Goal: Check status: Check status

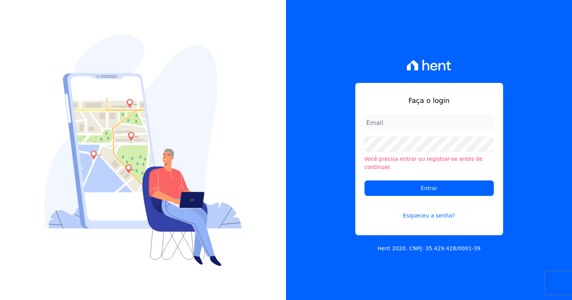
type input "[PERSON_NAME][EMAIL_ADDRESS][DOMAIN_NAME]"
click at [395, 122] on input "barbara@blendi.com.br" at bounding box center [429, 122] width 129 height 15
click at [479, 98] on div "Faça o login barbara@blendi.com.br Você precisa entrar ou registrar-se antes de…" at bounding box center [429, 159] width 148 height 152
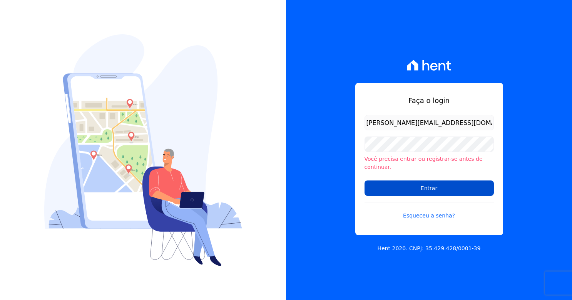
click at [432, 184] on input "Entrar" at bounding box center [429, 187] width 129 height 15
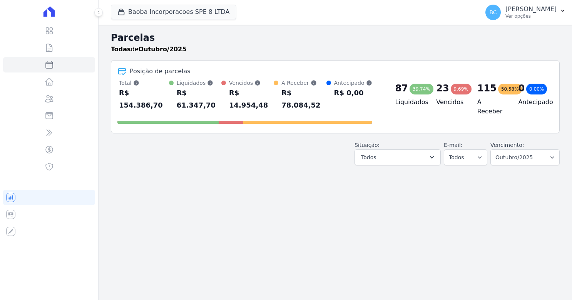
select select
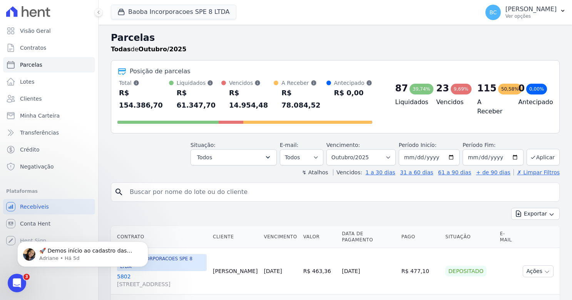
click at [173, 184] on input "search" at bounding box center [340, 191] width 431 height 15
type input "w"
type input "[PERSON_NAME]"
select select
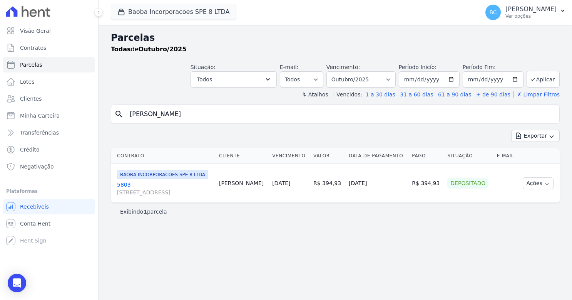
drag, startPoint x: 492, startPoint y: 193, endPoint x: 455, endPoint y: 198, distance: 37.3
click at [455, 198] on td "Depositado" at bounding box center [468, 183] width 49 height 39
click at [505, 203] on td "Cliente sem endereço de e-mail" at bounding box center [506, 183] width 24 height 39
click at [503, 199] on td "Cliente sem endereço de e-mail" at bounding box center [506, 183] width 24 height 39
click at [544, 189] on button "Ações" at bounding box center [538, 183] width 31 height 12
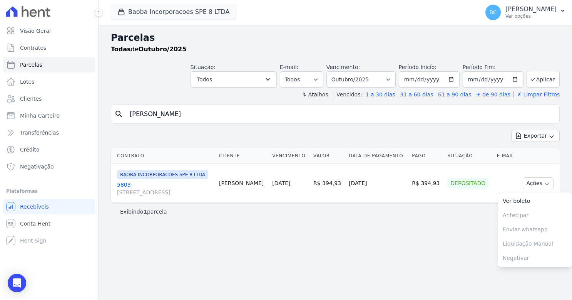
drag, startPoint x: 410, startPoint y: 188, endPoint x: 377, endPoint y: 193, distance: 33.1
click at [377, 193] on td "[DATE]" at bounding box center [377, 183] width 63 height 39
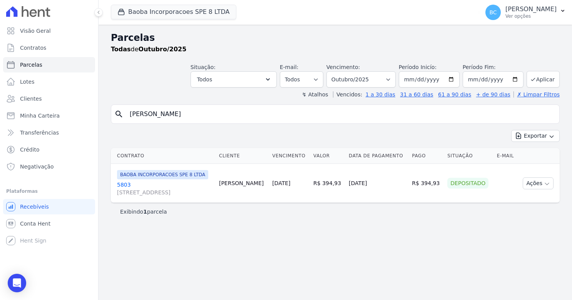
drag, startPoint x: 377, startPoint y: 193, endPoint x: 397, endPoint y: 234, distance: 45.8
click at [397, 234] on div "Parcelas Todas de Outubro/2025 Situação: Agendado Em Aberto Pago Processando Ca…" at bounding box center [336, 162] width 474 height 275
